Goal: Task Accomplishment & Management: Complete application form

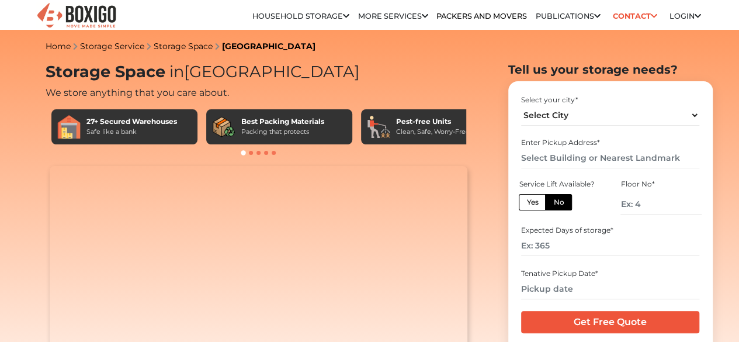
click at [564, 210] on label "No" at bounding box center [558, 202] width 27 height 16
click at [560, 204] on input "No" at bounding box center [557, 201] width 8 height 8
click at [655, 207] on input "number" at bounding box center [660, 204] width 81 height 20
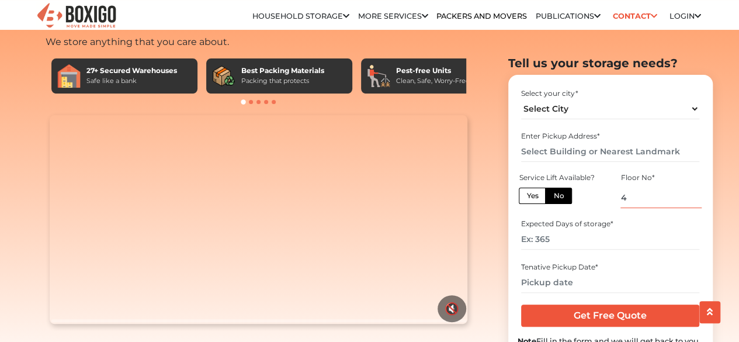
scroll to position [58, 0]
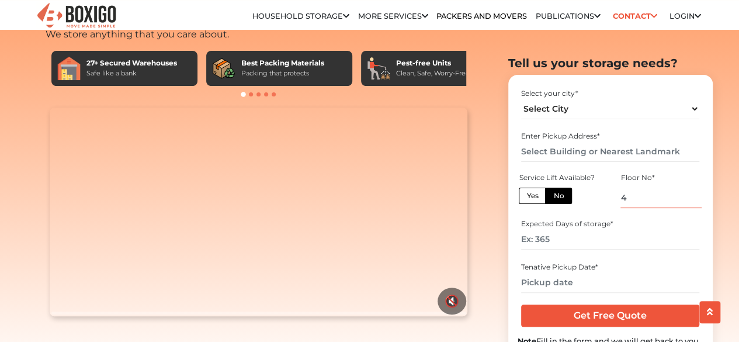
type input "4"
click at [601, 240] on input "number" at bounding box center [610, 239] width 178 height 20
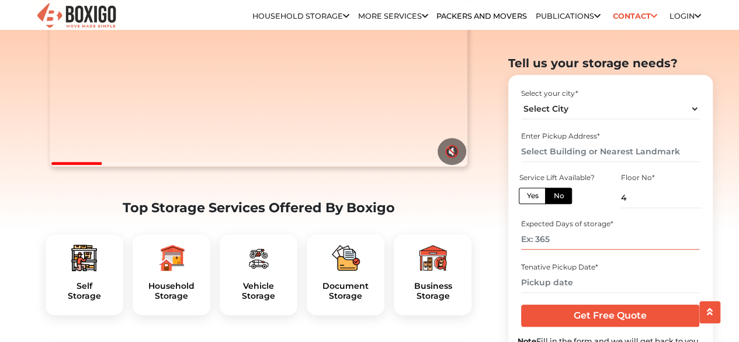
scroll to position [209, 0]
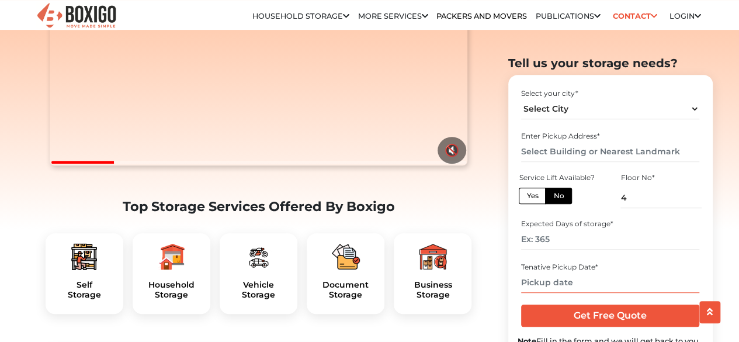
click at [587, 282] on input "text" at bounding box center [610, 281] width 178 height 20
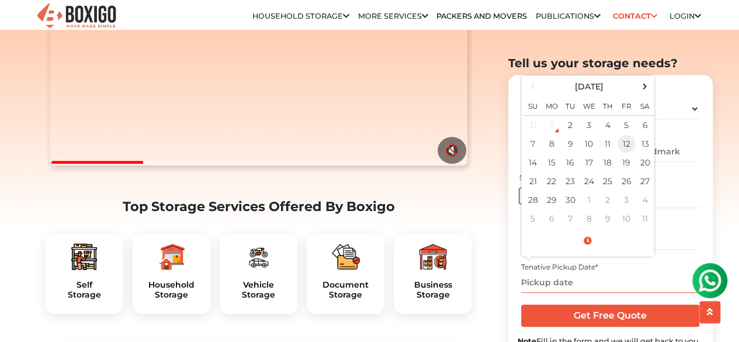
scroll to position [0, 0]
click at [555, 127] on td "1" at bounding box center [551, 124] width 19 height 19
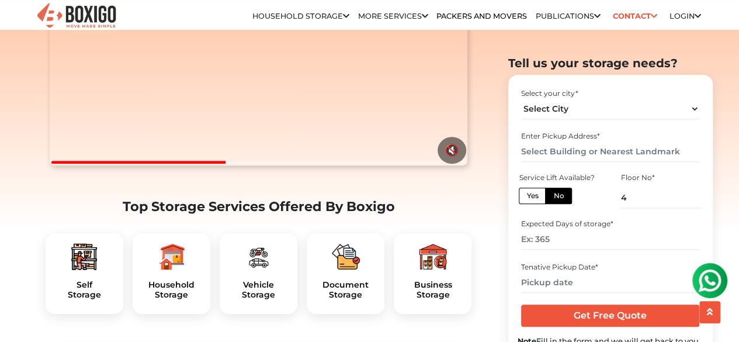
drag, startPoint x: 722, startPoint y: 163, endPoint x: 390, endPoint y: 207, distance: 334.5
click at [603, 113] on select "Select City [GEOGRAPHIC_DATA] [GEOGRAPHIC_DATA] [GEOGRAPHIC_DATA] [GEOGRAPHIC_D…" at bounding box center [610, 108] width 178 height 20
drag, startPoint x: 603, startPoint y: 113, endPoint x: 587, endPoint y: 108, distance: 15.9
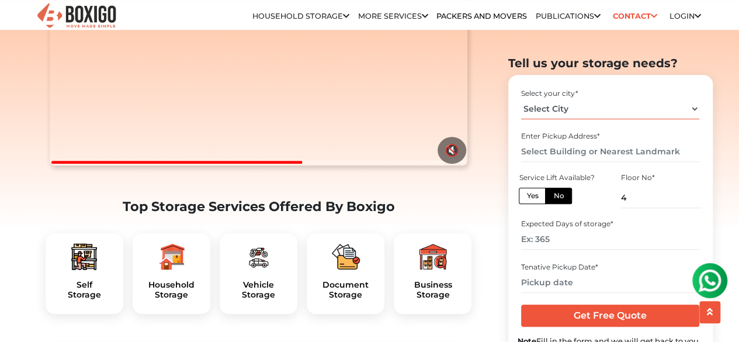
click at [587, 108] on select "Select City [GEOGRAPHIC_DATA] [GEOGRAPHIC_DATA] [GEOGRAPHIC_DATA] [GEOGRAPHIC_D…" at bounding box center [610, 108] width 178 height 20
select select "[GEOGRAPHIC_DATA]"
click at [521, 98] on select "Select City [GEOGRAPHIC_DATA] [GEOGRAPHIC_DATA] [GEOGRAPHIC_DATA] [GEOGRAPHIC_D…" at bounding box center [610, 108] width 178 height 20
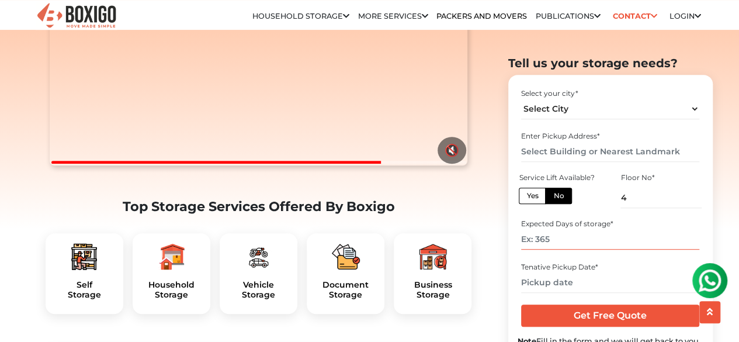
click at [566, 241] on input "number" at bounding box center [610, 239] width 178 height 20
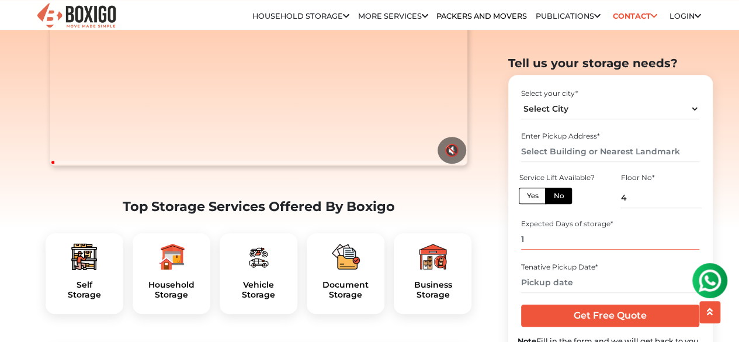
type input "1"
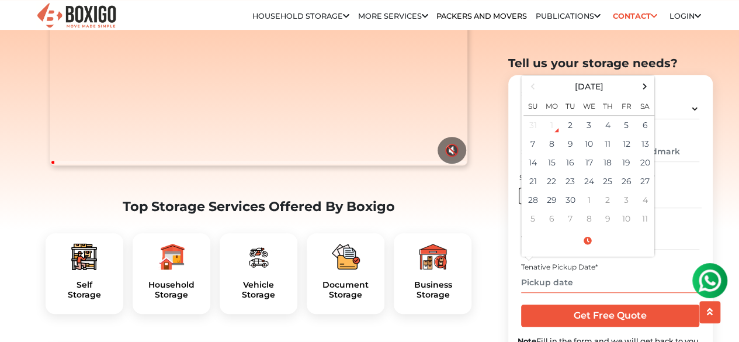
click at [593, 286] on input "text" at bounding box center [610, 281] width 178 height 20
click at [555, 127] on td "1" at bounding box center [551, 124] width 19 height 19
click at [615, 285] on input "text" at bounding box center [610, 281] width 178 height 20
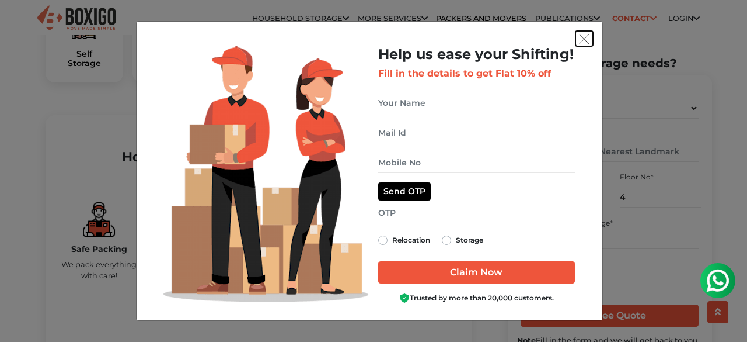
click at [584, 37] on img "get free quote dialog" at bounding box center [584, 39] width 11 height 11
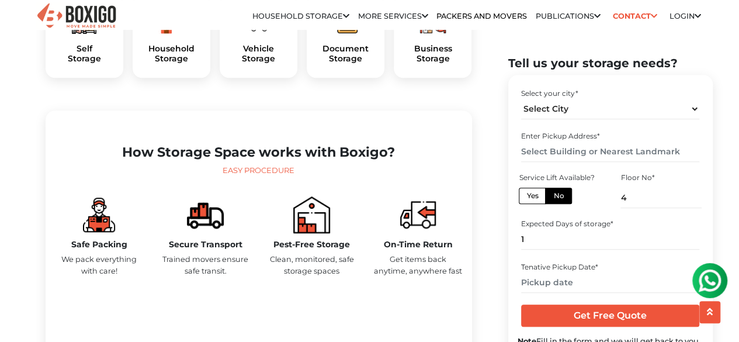
click at [178, 34] on img at bounding box center [171, 20] width 28 height 28
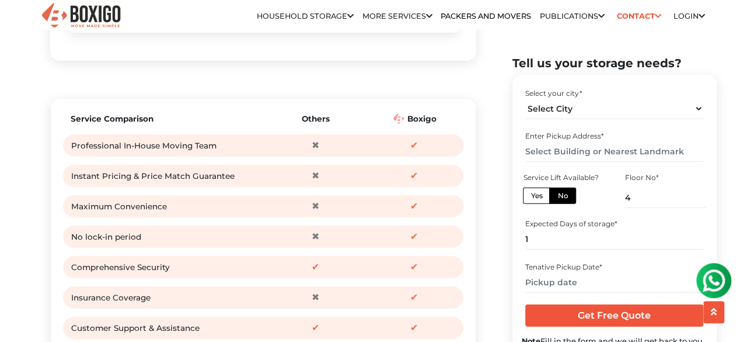
scroll to position [1442, 0]
